Goal: Check status: Check status

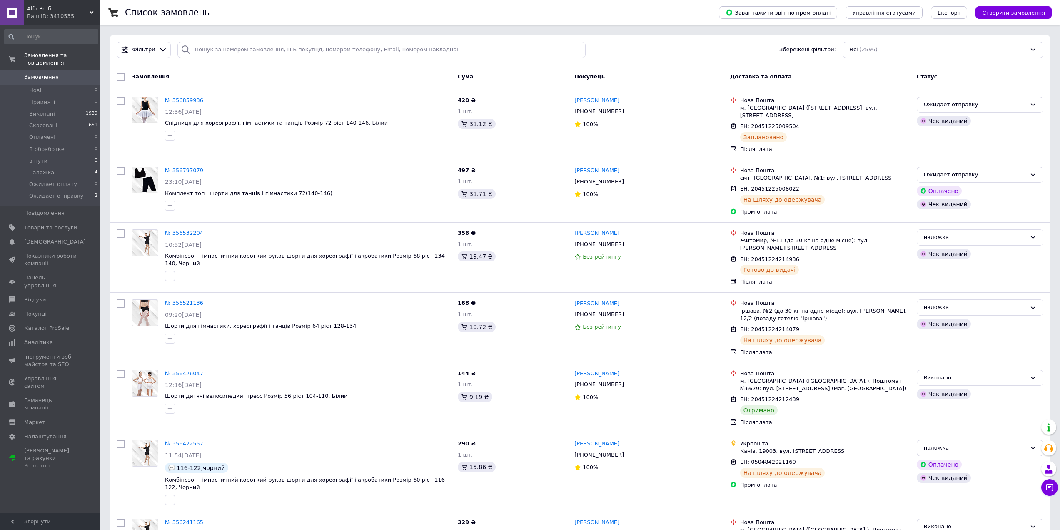
click at [74, 13] on div "Ваш ID: 3410535" at bounding box center [63, 17] width 73 height 8
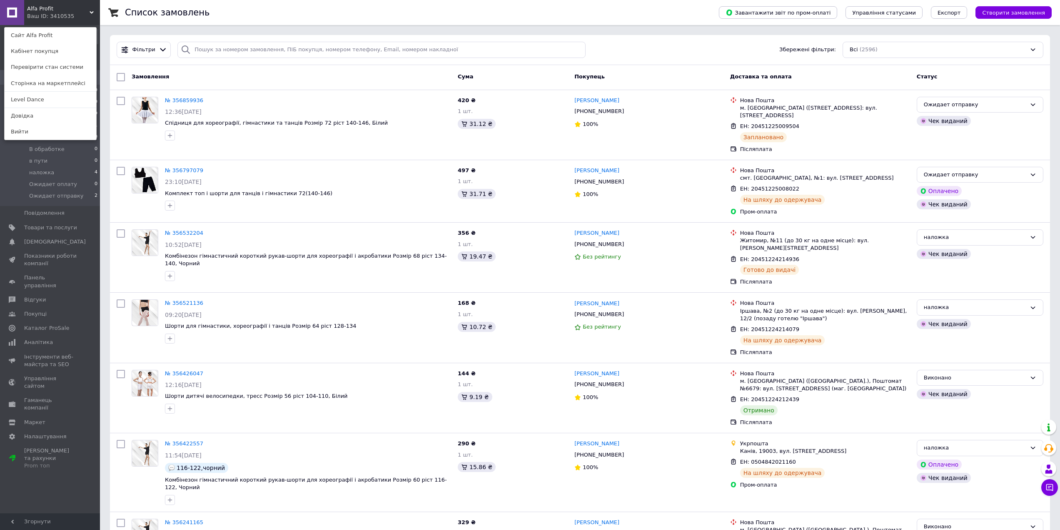
click at [47, 97] on link "Level Dance" at bounding box center [51, 100] width 92 height 16
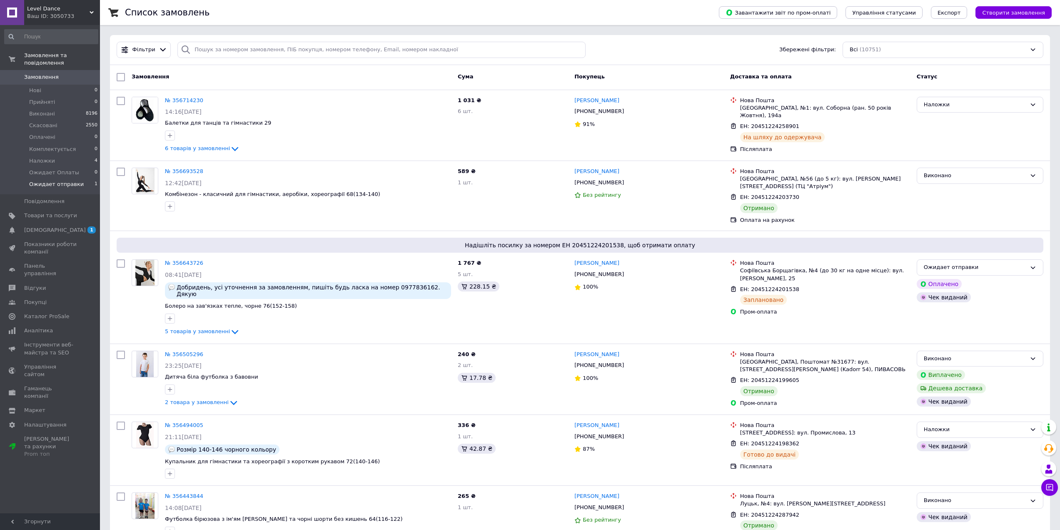
click at [61, 180] on span "Ожидает отправки" at bounding box center [56, 184] width 55 height 8
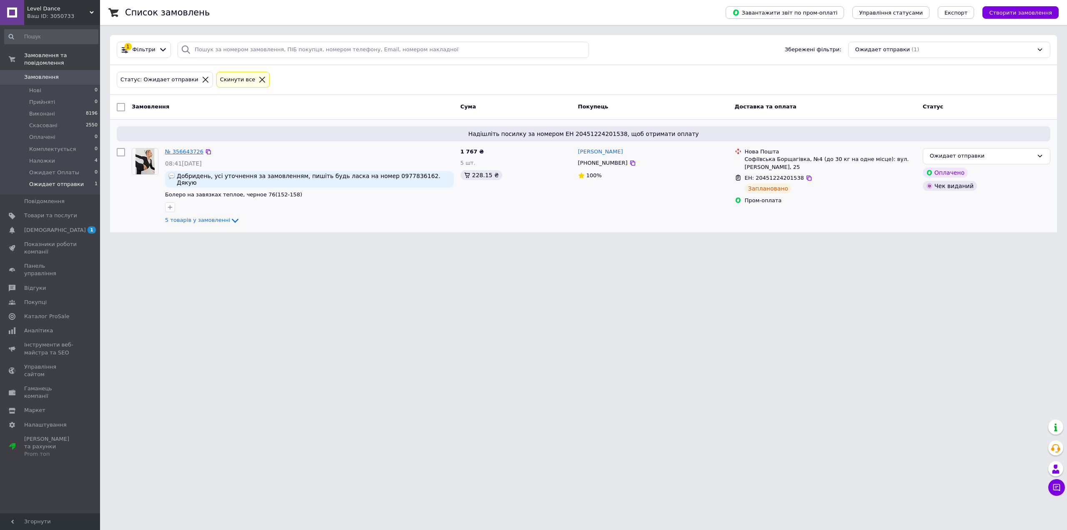
click at [183, 153] on link "№ 356643726" at bounding box center [184, 151] width 38 height 6
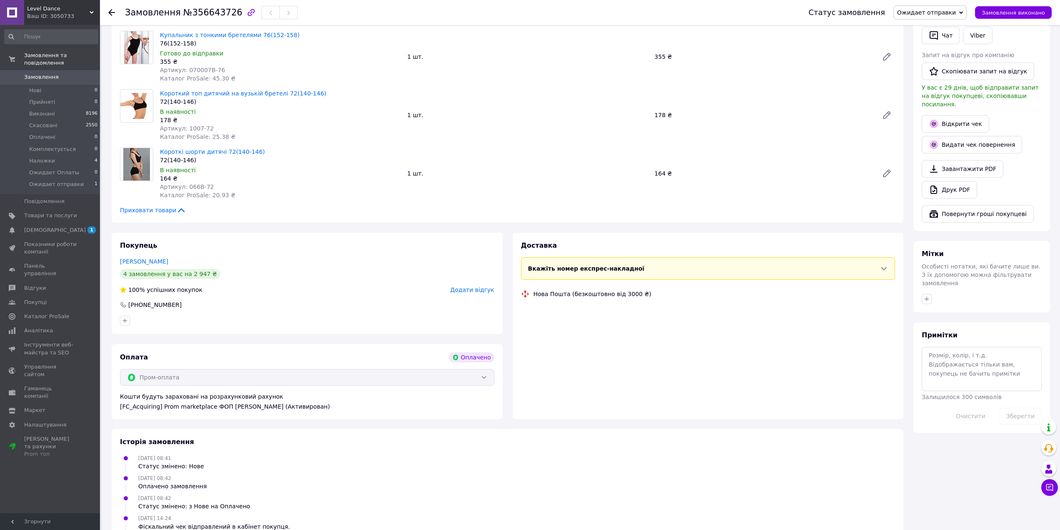
scroll to position [208, 0]
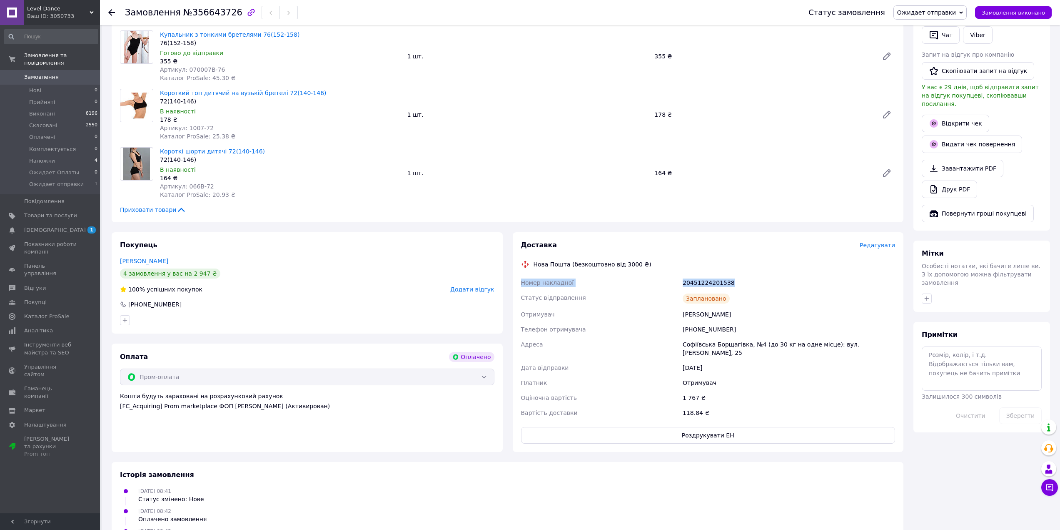
drag, startPoint x: 517, startPoint y: 281, endPoint x: 729, endPoint y: 282, distance: 212.5
click at [729, 282] on div "Доставка Редагувати Нова Пошта (безкоштовно від 3000 ₴) Номер накладної 2045122…" at bounding box center [708, 342] width 391 height 220
copy div "Номер накладної 20451224201538"
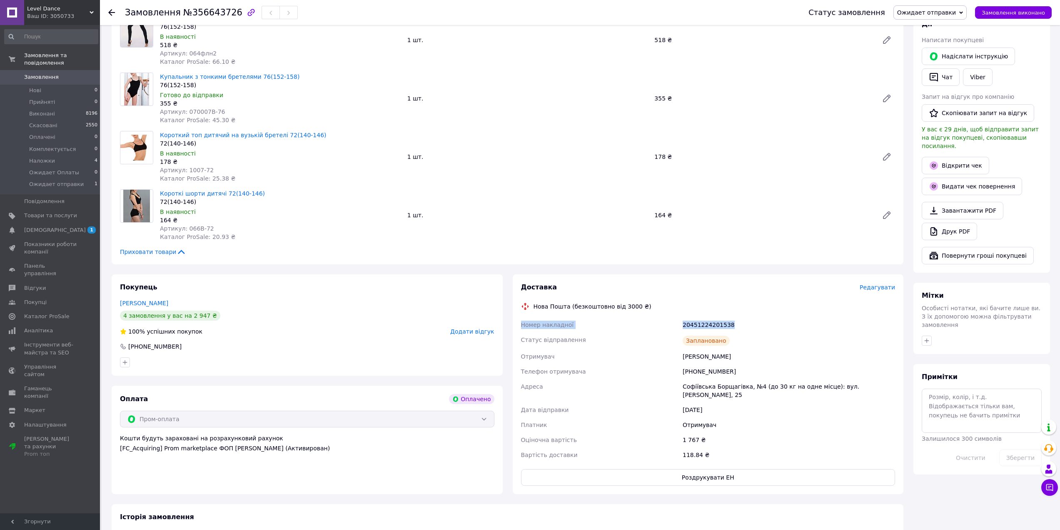
scroll to position [42, 0]
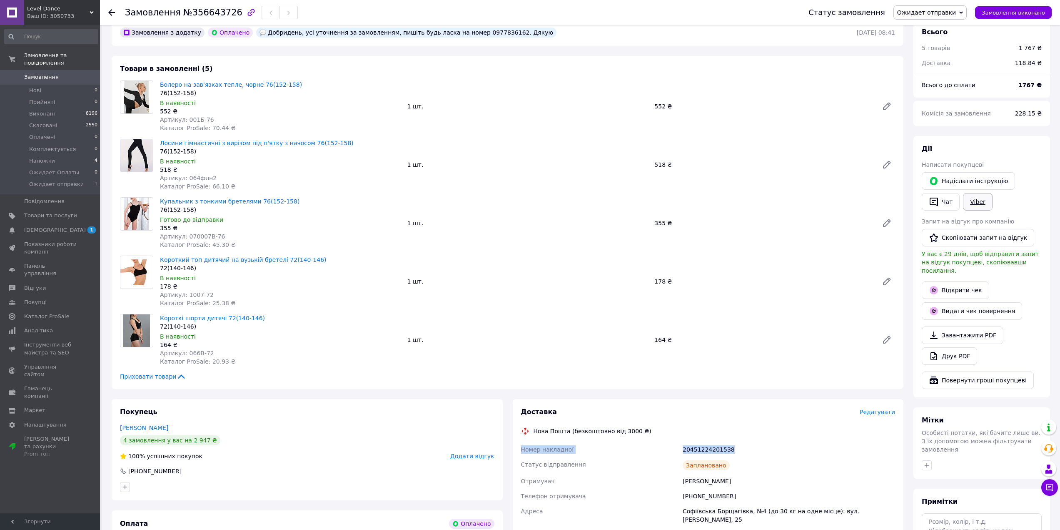
click at [980, 201] on link "Viber" at bounding box center [977, 202] width 29 height 18
click at [938, 13] on span "Ожидает отправки" at bounding box center [927, 12] width 59 height 7
click at [940, 82] on li "Наложки" at bounding box center [930, 82] width 73 height 13
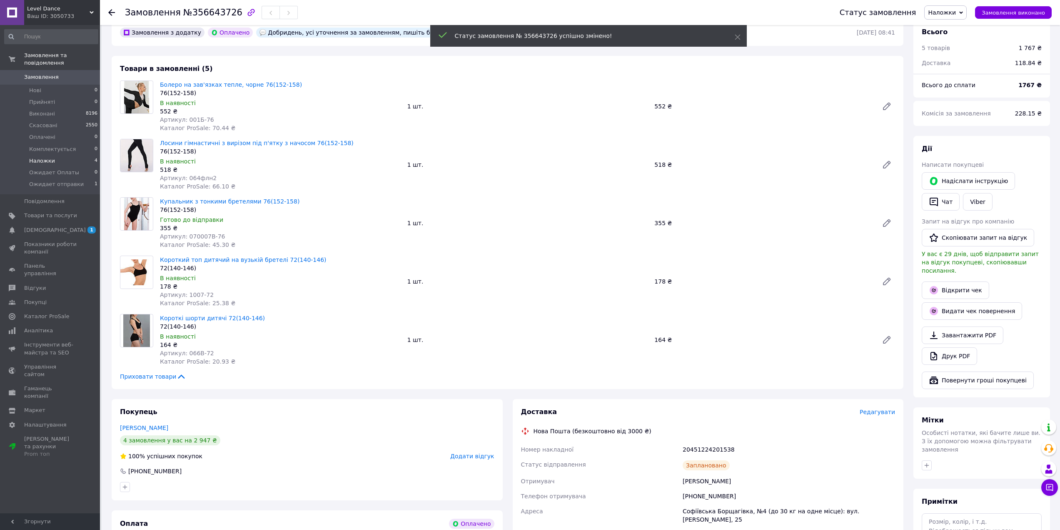
click at [39, 157] on span "Наложки" at bounding box center [42, 161] width 26 height 8
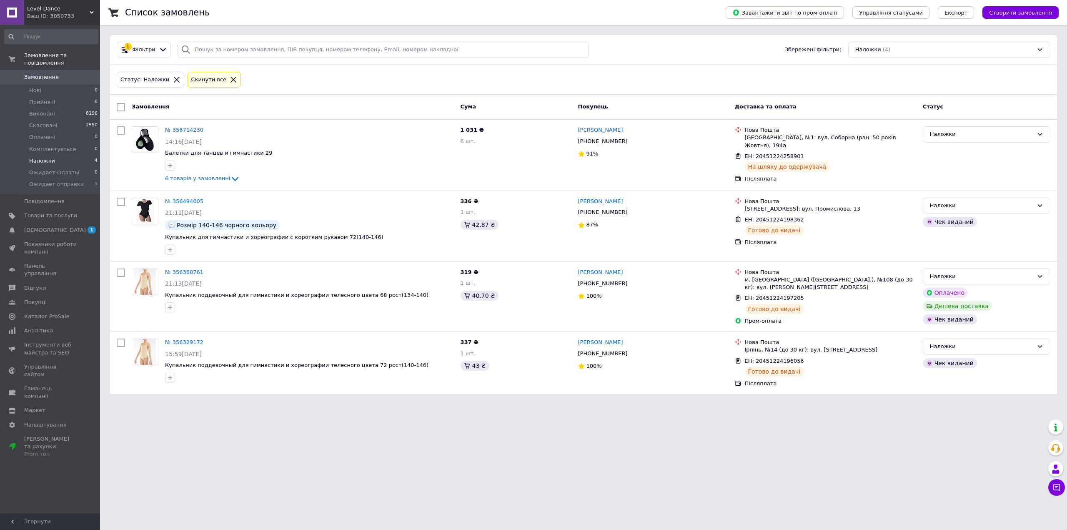
click at [713, 404] on html "Level Dance Ваш ID: 3050733 Сайт Level Dance Кабінет покупця Перевірити стан си…" at bounding box center [533, 202] width 1067 height 404
click at [67, 13] on div "Ваш ID: 3050733" at bounding box center [63, 17] width 73 height 8
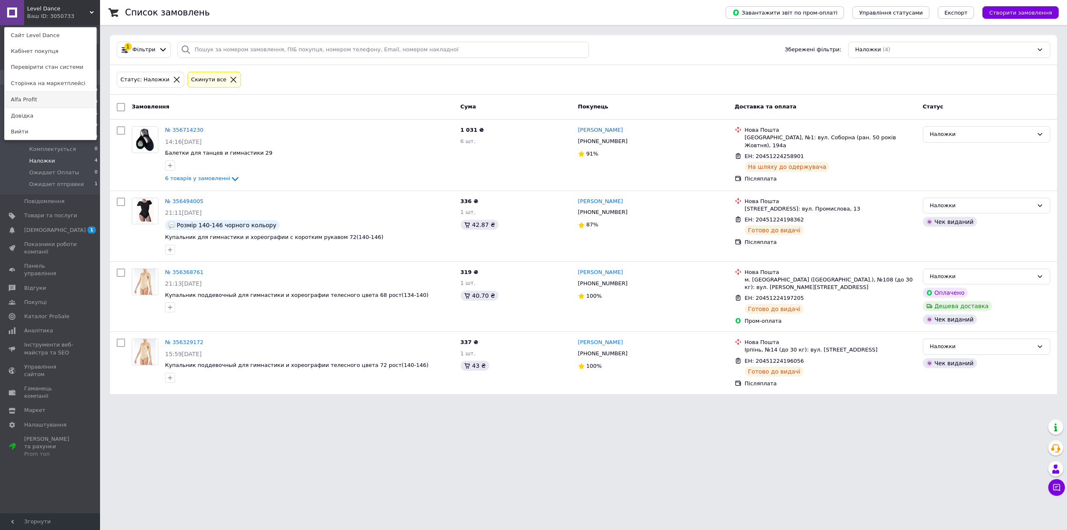
click at [35, 100] on link "Alfa Profit" at bounding box center [51, 100] width 92 height 16
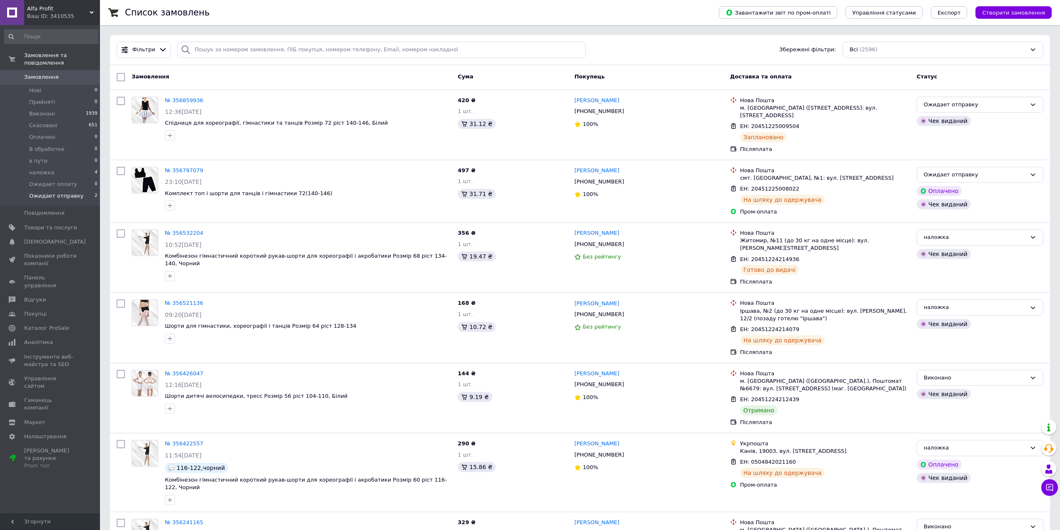
drag, startPoint x: 64, startPoint y: 193, endPoint x: 60, endPoint y: 190, distance: 5.1
click at [63, 193] on li "Ожидает отправку 2" at bounding box center [51, 198] width 103 height 16
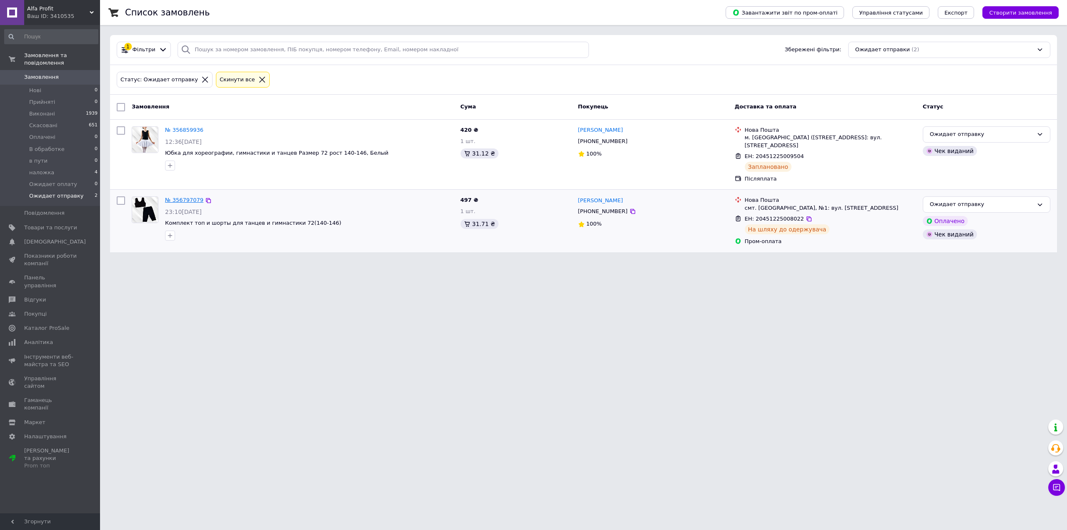
click at [178, 199] on link "№ 356797079" at bounding box center [184, 200] width 38 height 6
click at [186, 128] on link "№ 356859936" at bounding box center [184, 130] width 38 height 6
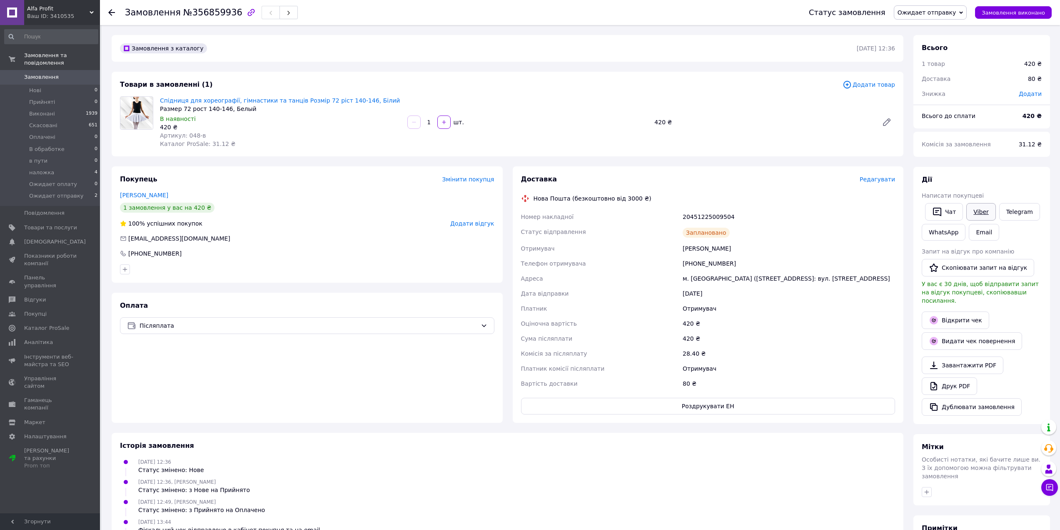
click at [980, 214] on link "Viber" at bounding box center [981, 212] width 29 height 18
drag, startPoint x: 740, startPoint y: 219, endPoint x: 522, endPoint y: 220, distance: 218.3
click at [522, 220] on div "Номер накладної 20451225009504 Статус відправлення Заплановано Отримувач Мозгин…" at bounding box center [709, 300] width 378 height 182
copy div "Номер накладної 20451225009504"
drag, startPoint x: 949, startPoint y: 13, endPoint x: 960, endPoint y: 33, distance: 23.1
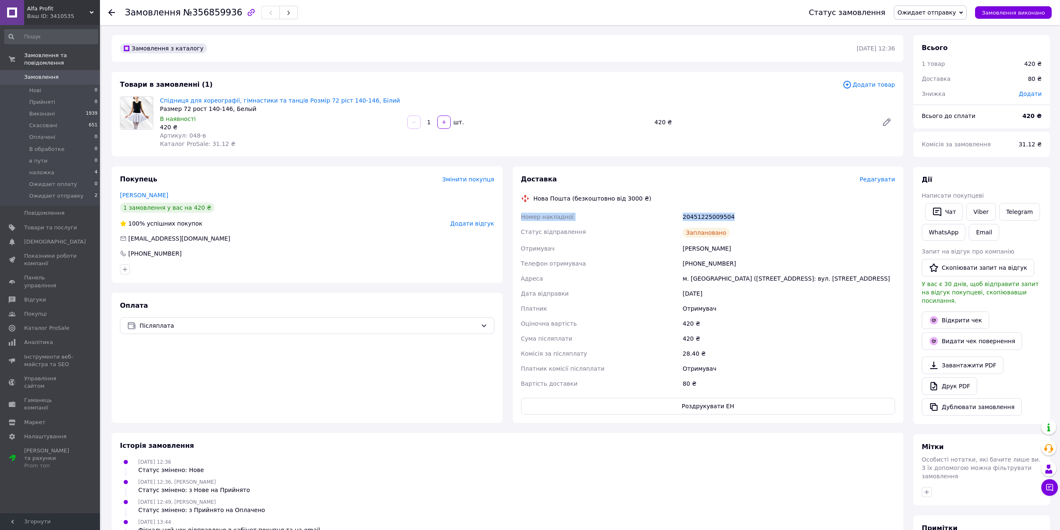
click at [951, 16] on span "Ожидает отправку" at bounding box center [927, 12] width 59 height 7
click at [938, 82] on li "наложка" at bounding box center [931, 82] width 73 height 13
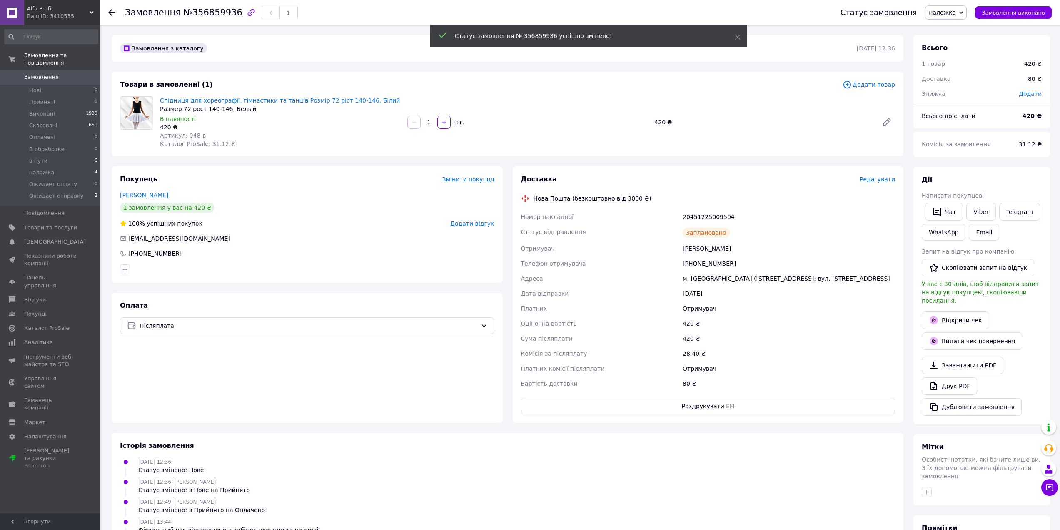
click at [45, 73] on span "Замовлення" at bounding box center [41, 77] width 35 height 8
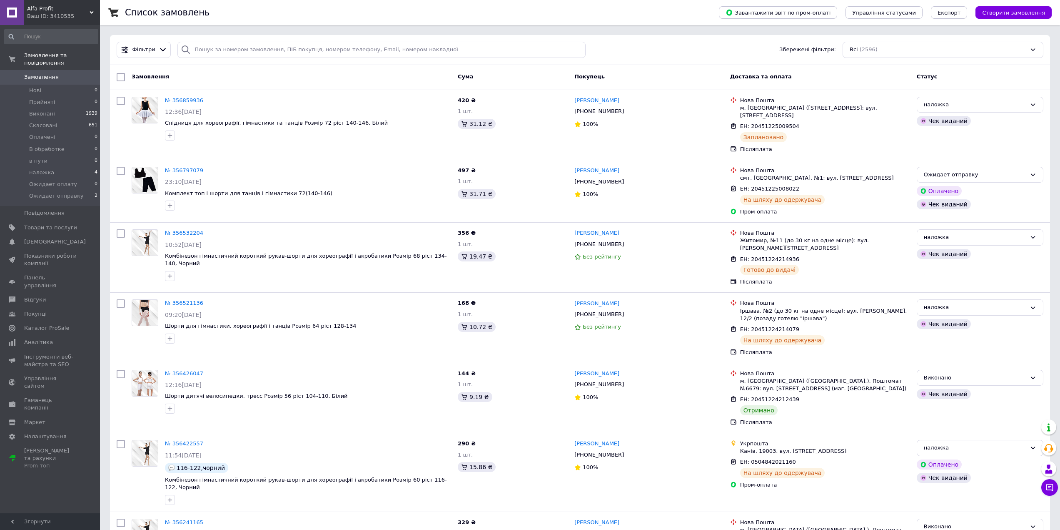
click at [43, 23] on div "Alfa Profit Ваш ID: 3410535" at bounding box center [62, 12] width 76 height 25
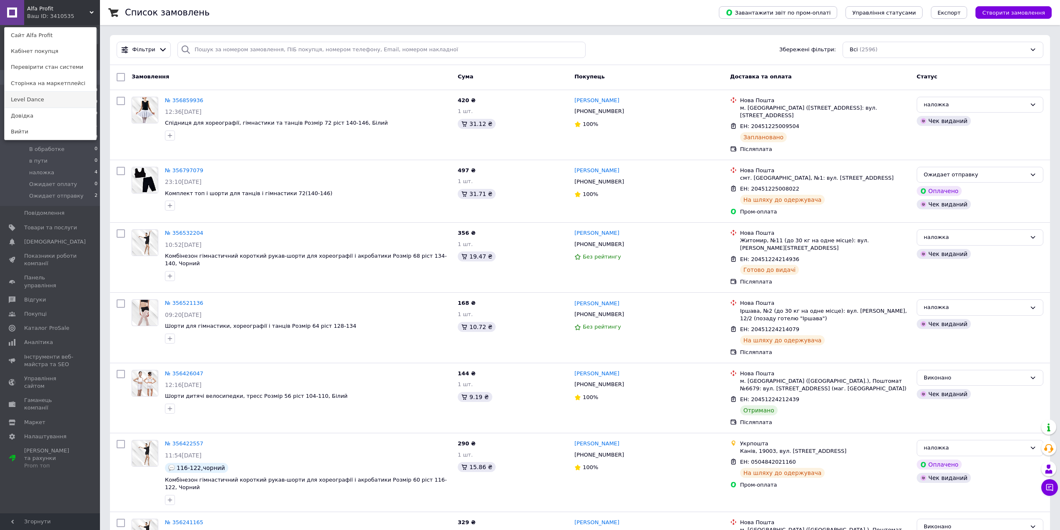
click at [33, 101] on link "Level Dance" at bounding box center [51, 100] width 92 height 16
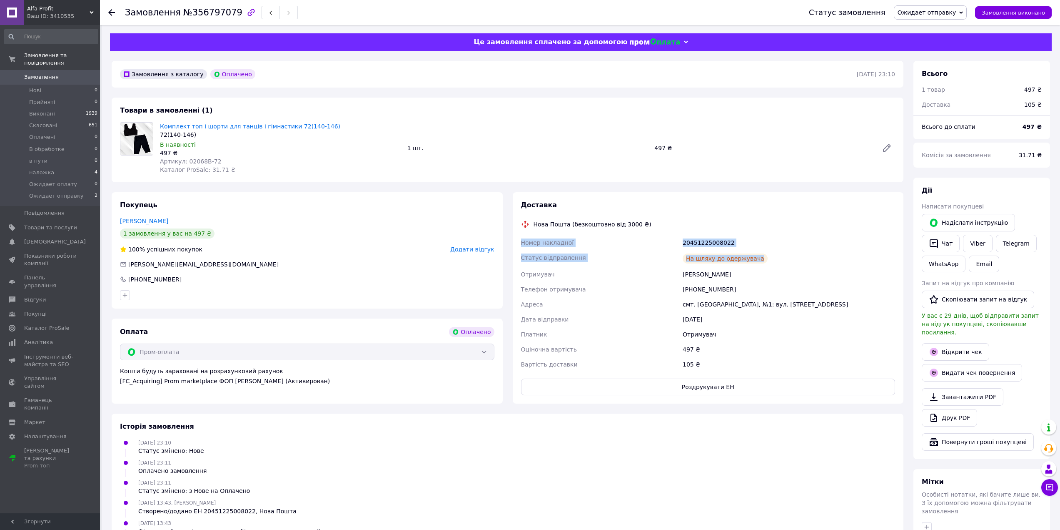
drag, startPoint x: 764, startPoint y: 262, endPoint x: 520, endPoint y: 242, distance: 245.0
click at [520, 242] on div "Номер накладної 20451225008022 Статус відправлення На шляху до одержувача Отрим…" at bounding box center [709, 303] width 378 height 137
copy div "Номер накладної 20451225008022 Статус відправлення На шляху до одержувача"
click at [975, 246] on link "Viber" at bounding box center [977, 244] width 29 height 18
click at [939, 18] on span "Ожидает отправку" at bounding box center [930, 12] width 73 height 14
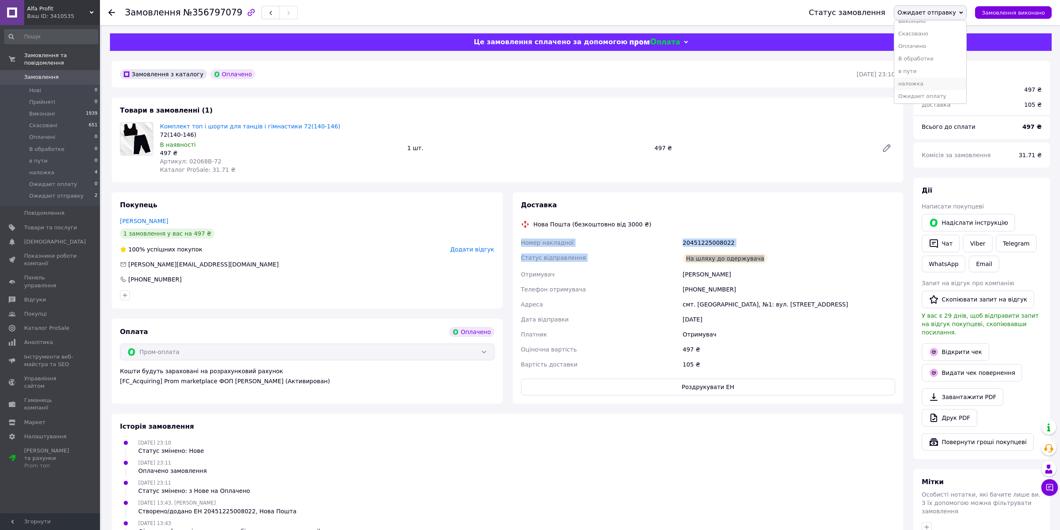
scroll to position [22, 0]
drag, startPoint x: 942, startPoint y: 79, endPoint x: 819, endPoint y: 69, distance: 123.3
click at [941, 79] on li "наложка" at bounding box center [931, 82] width 73 height 13
